Goal: Navigation & Orientation: Understand site structure

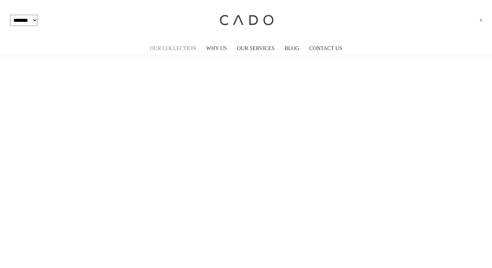
click at [182, 50] on link "OUR COLLECTION" at bounding box center [173, 48] width 46 height 15
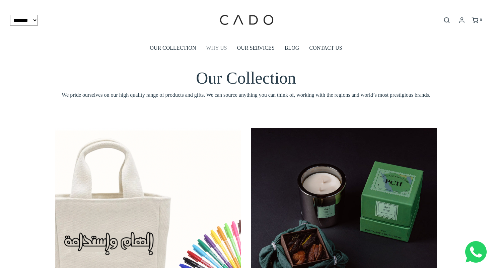
click at [212, 46] on link "WHY US" at bounding box center [217, 47] width 21 height 15
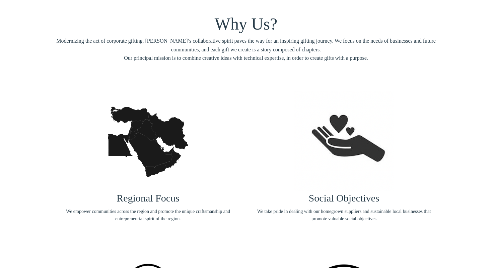
scroll to position [56, 0]
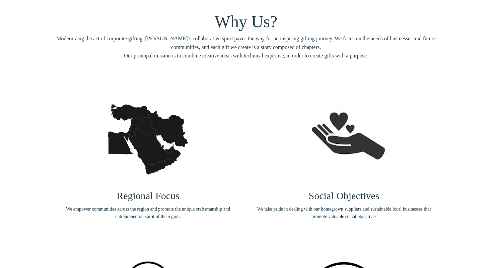
click at [145, 141] on img at bounding box center [148, 139] width 101 height 101
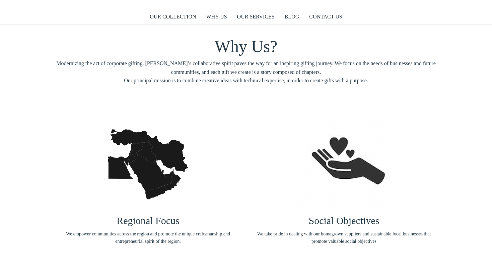
scroll to position [0, 0]
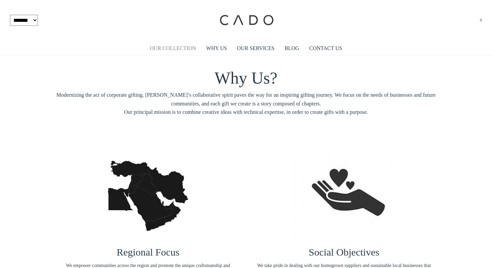
click at [162, 47] on link "OUR COLLECTION" at bounding box center [173, 48] width 46 height 15
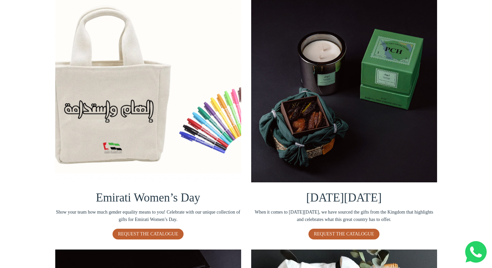
scroll to position [128, 0]
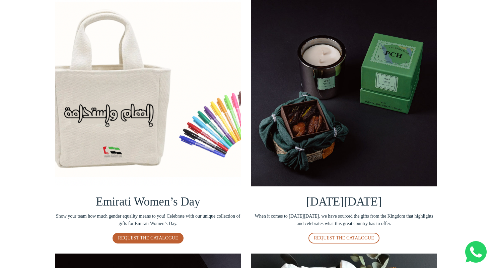
click at [342, 241] on link "REQUEST THE CATALOGUE" at bounding box center [344, 237] width 71 height 11
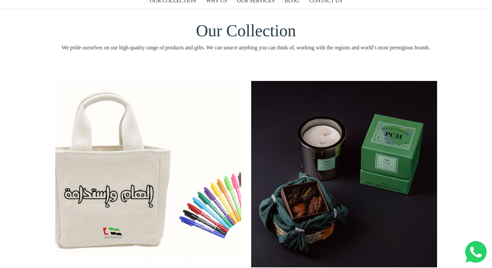
scroll to position [0, 0]
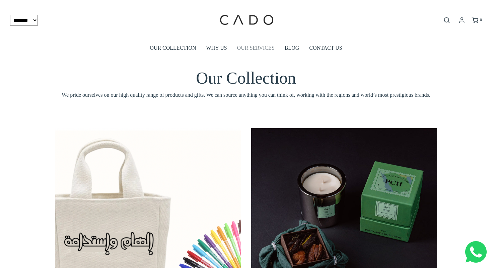
click at [254, 49] on link "OUR SERVICES" at bounding box center [256, 47] width 38 height 15
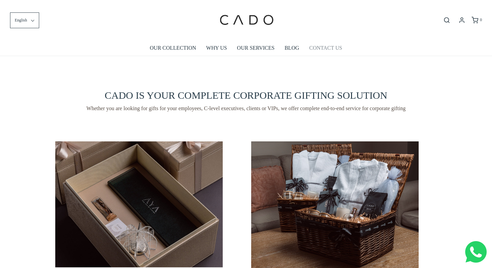
click at [327, 48] on link "CONTACT US" at bounding box center [325, 47] width 33 height 15
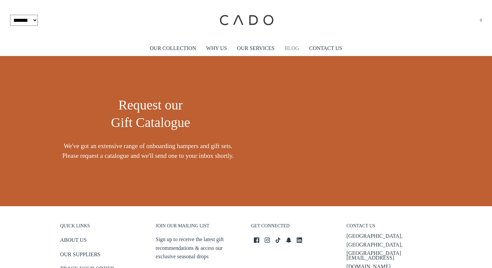
click at [289, 52] on link "BLOG" at bounding box center [292, 48] width 15 height 15
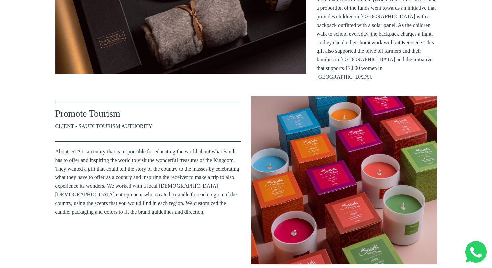
scroll to position [228, 0]
